Goal: Task Accomplishment & Management: Manage account settings

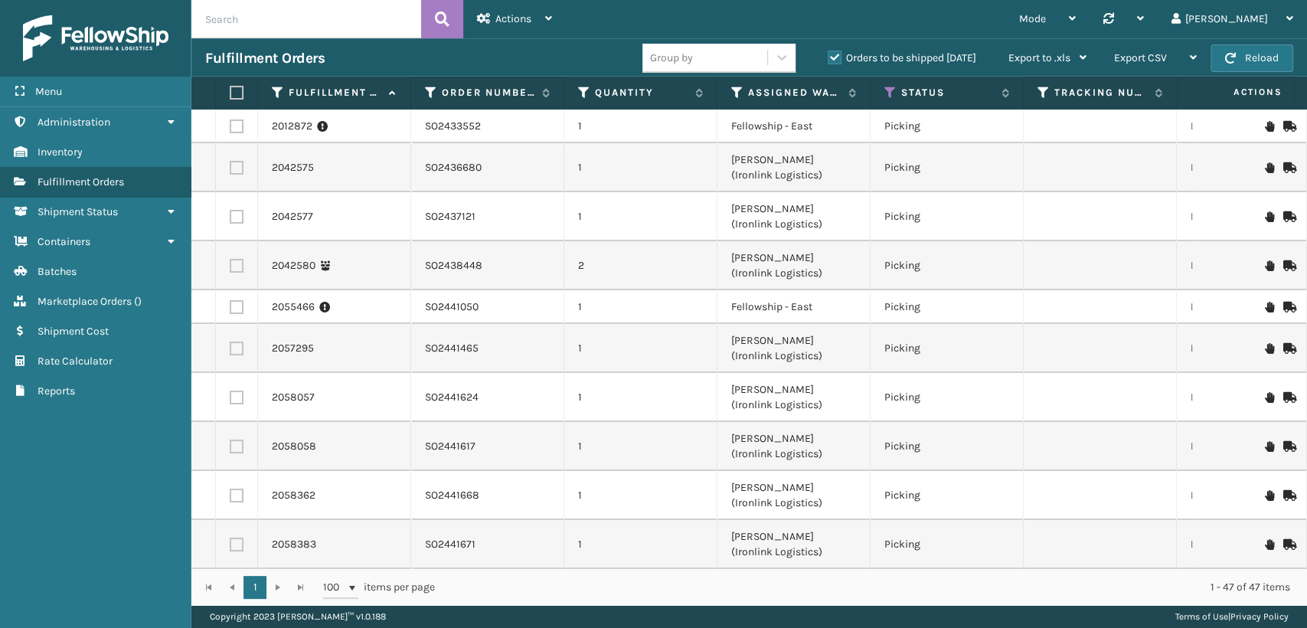
click at [319, 17] on input "text" at bounding box center [306, 19] width 230 height 38
paste input "5JBY2KNR"
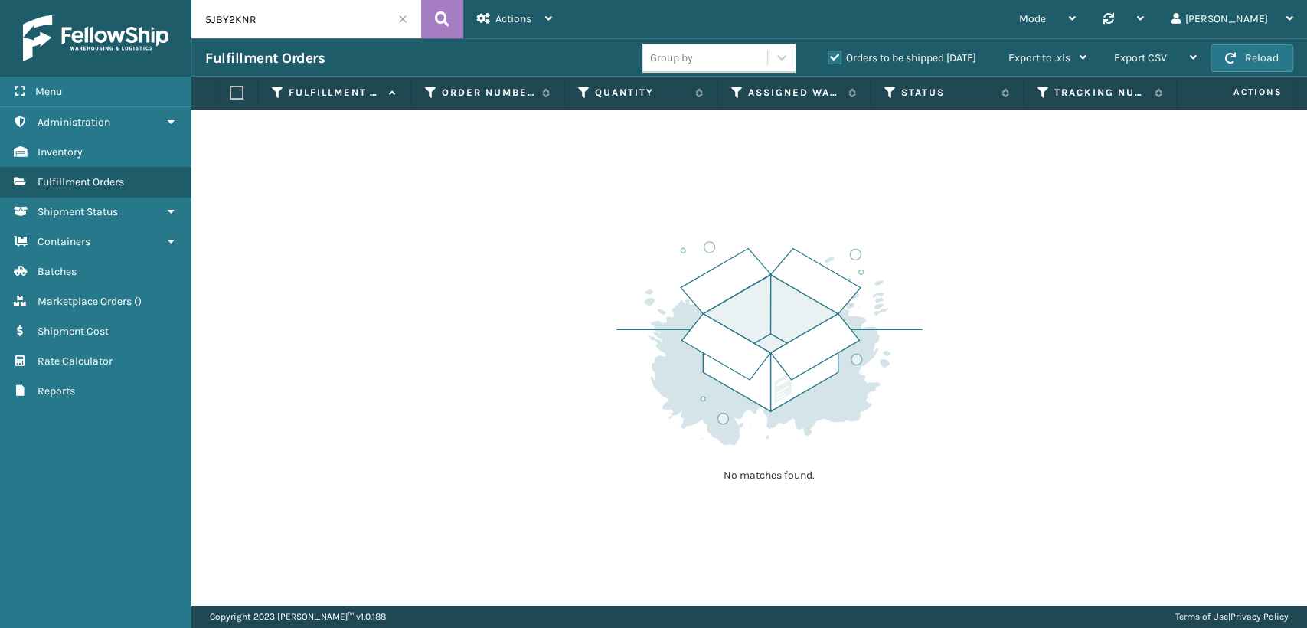
click at [833, 58] on label "Orders to be shipped [DATE]" at bounding box center [902, 57] width 149 height 13
click at [829, 58] on input "Orders to be shipped [DATE]" at bounding box center [828, 54] width 1 height 10
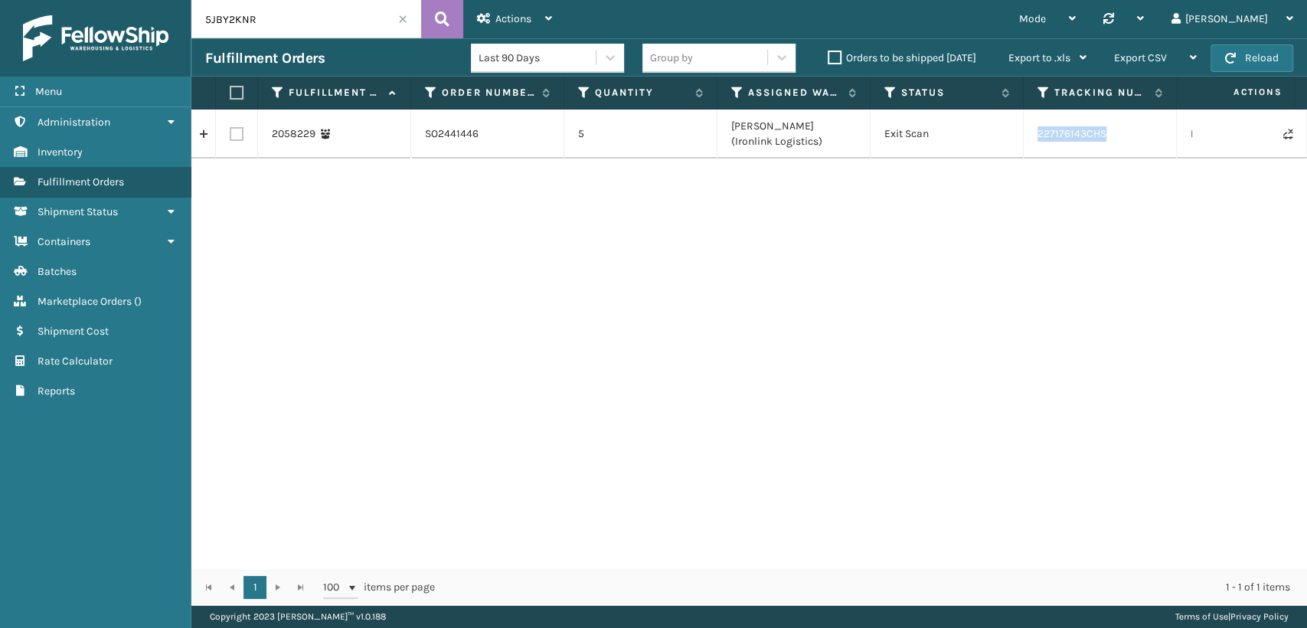
drag, startPoint x: 1127, startPoint y: 146, endPoint x: 1035, endPoint y: 141, distance: 92.0
click at [1035, 141] on td "227176143CHS" at bounding box center [1100, 134] width 153 height 49
copy td "227176143CHS"
drag, startPoint x: 153, startPoint y: -4, endPoint x: 8, endPoint y: -10, distance: 144.9
click at [8, 0] on html "Menu Administration Inventory Fulfillment Orders Shipment Status Containers Bat…" at bounding box center [653, 314] width 1307 height 628
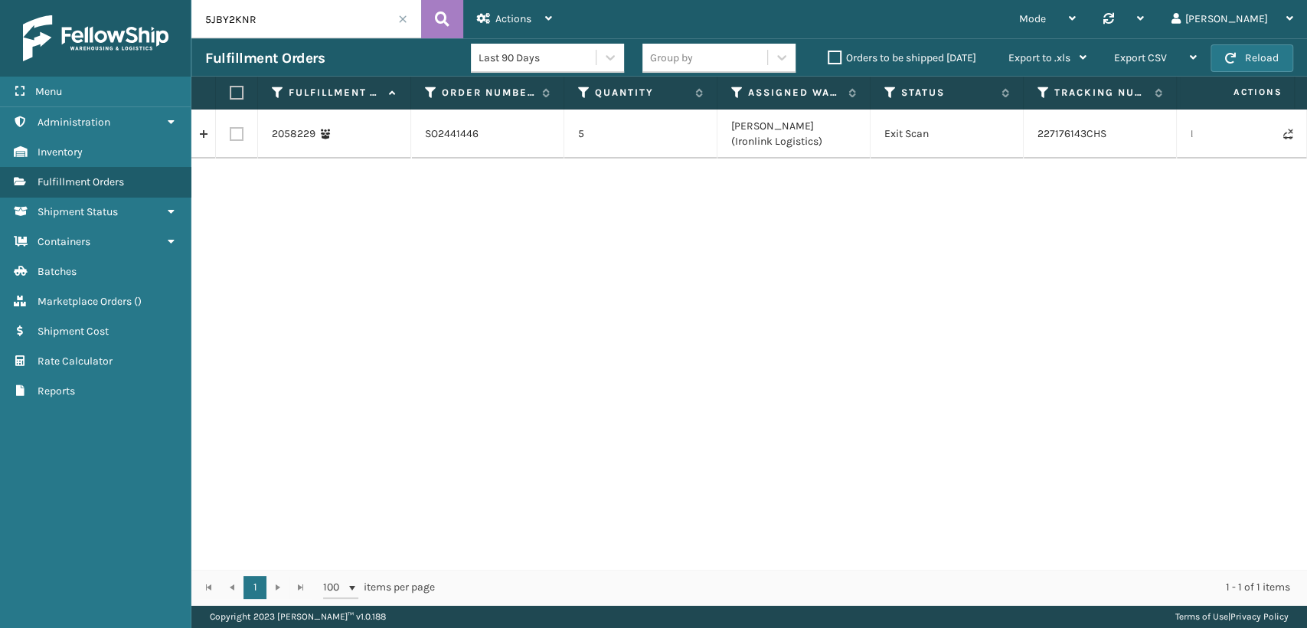
paste input "2GJELKEL"
drag, startPoint x: 1104, startPoint y: 136, endPoint x: 1017, endPoint y: 131, distance: 87.5
click at [1017, 131] on tr "2058235 SO2441440 5 [PERSON_NAME] (Ironlink Logistics) Exit Scan 332429786 LTL …" at bounding box center [971, 134] width 1560 height 49
copy tr "332429786"
drag, startPoint x: 300, startPoint y: 23, endPoint x: 47, endPoint y: 6, distance: 253.3
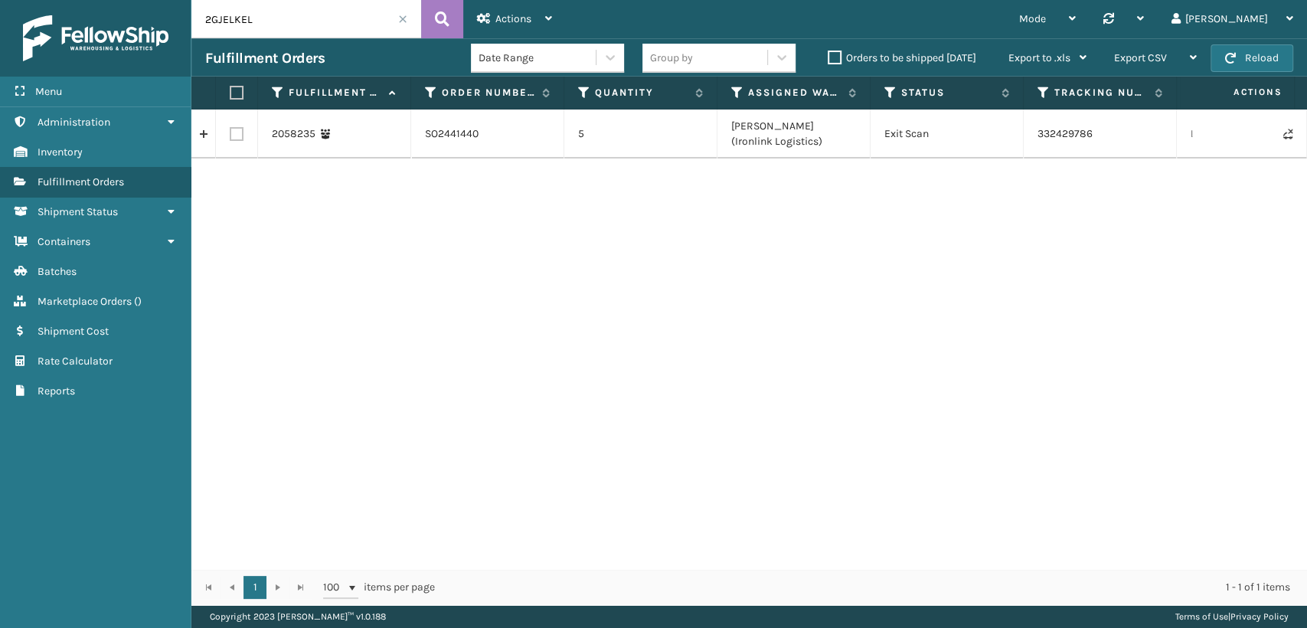
click at [47, 0] on div "Menu Administration Inventory Fulfillment Orders Shipment Status Containers Bat…" at bounding box center [653, 0] width 1307 height 0
paste input "5FTYW9Z"
type input "25FTYW9Z"
drag, startPoint x: 1074, startPoint y: 139, endPoint x: 1057, endPoint y: 149, distance: 20.2
click at [1041, 139] on td "058588481" at bounding box center [1100, 134] width 153 height 49
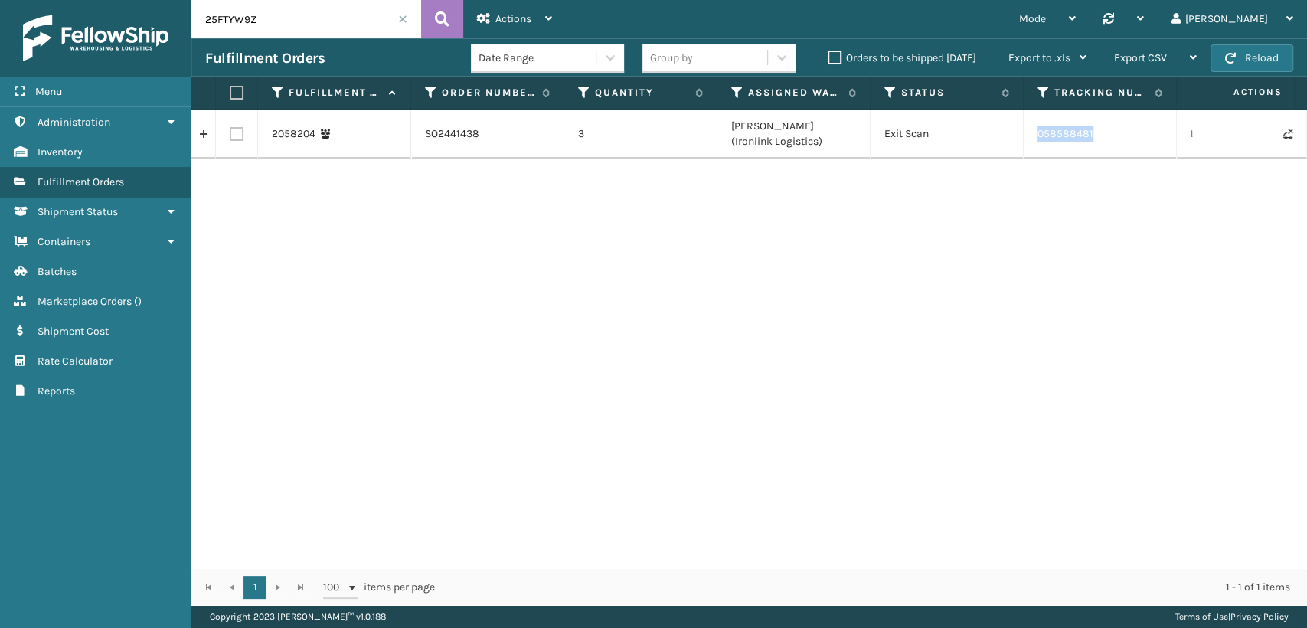
copy td "058588481"
